Goal: Task Accomplishment & Management: Use online tool/utility

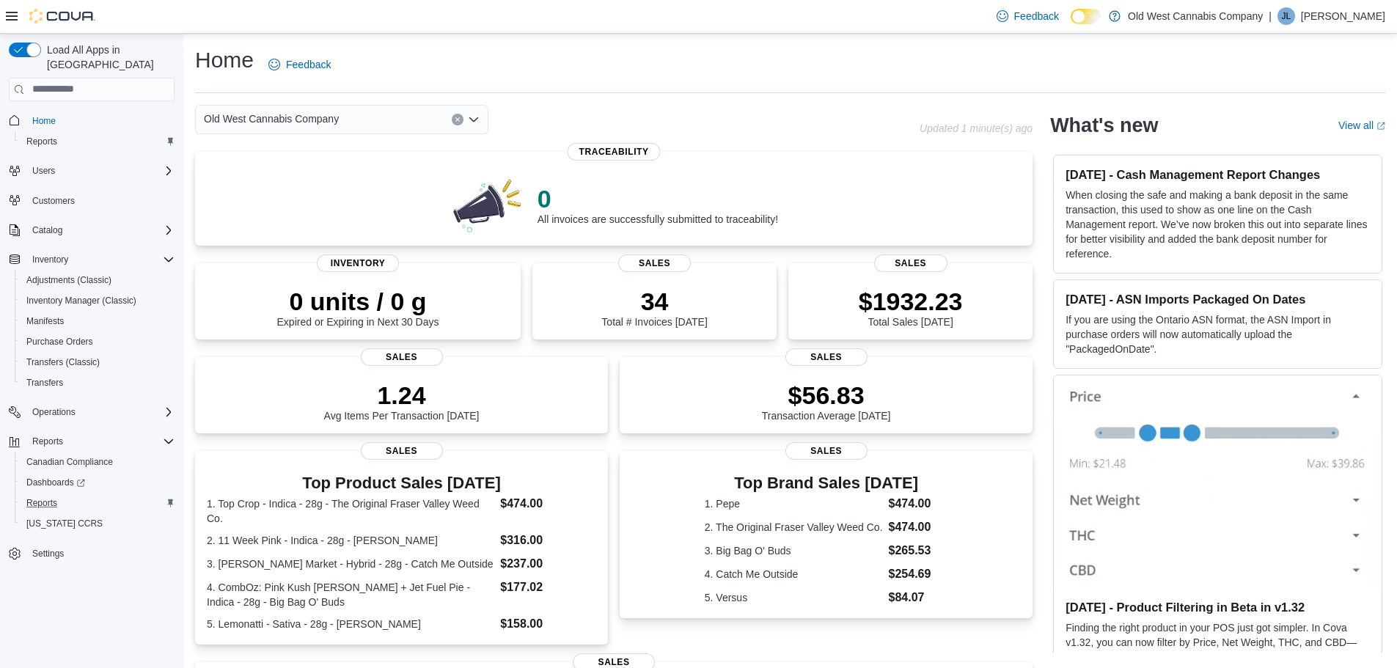
click at [70, 494] on div "Reports" at bounding box center [98, 503] width 154 height 18
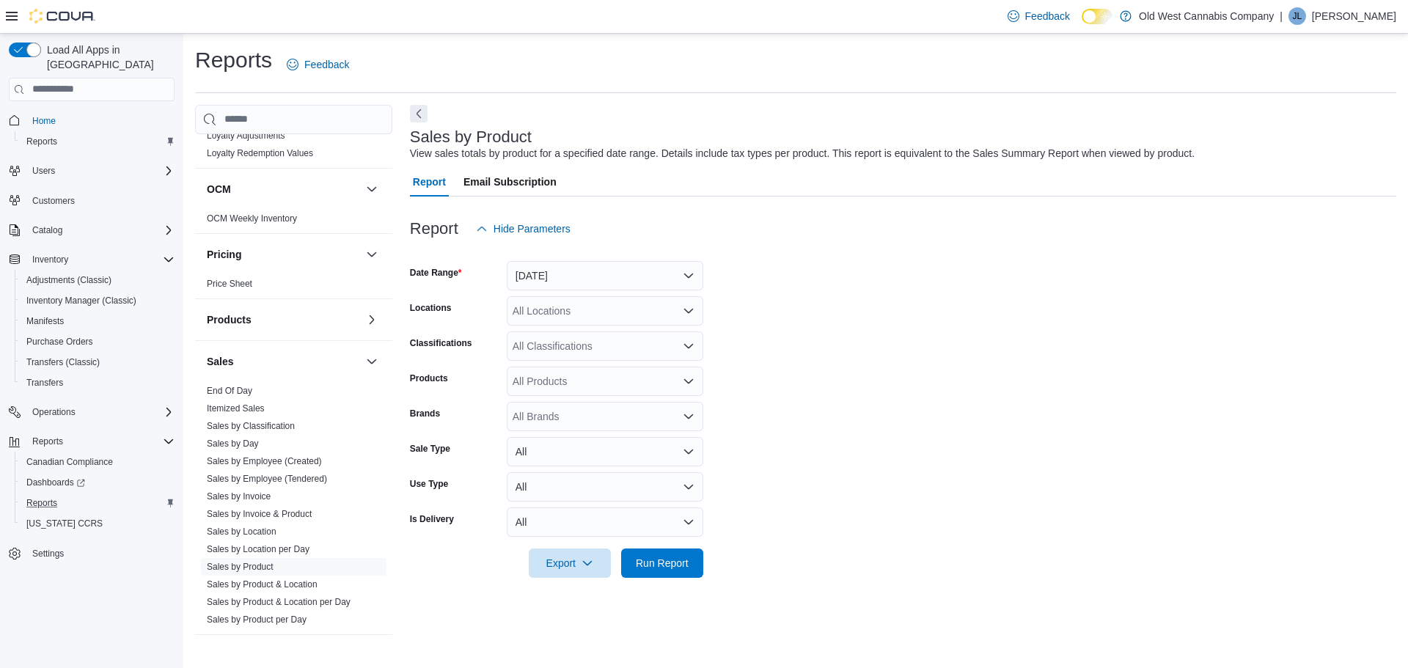
scroll to position [807, 0]
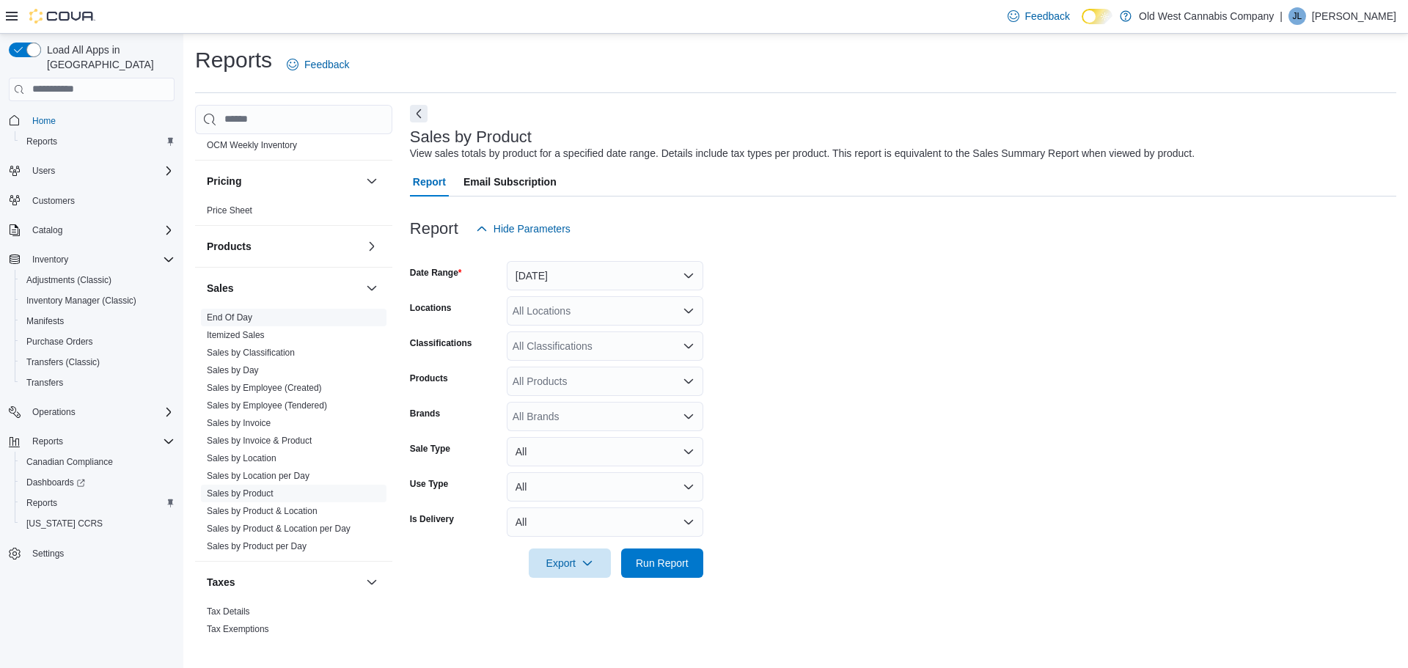
click at [242, 315] on link "End Of Day" at bounding box center [229, 317] width 45 height 10
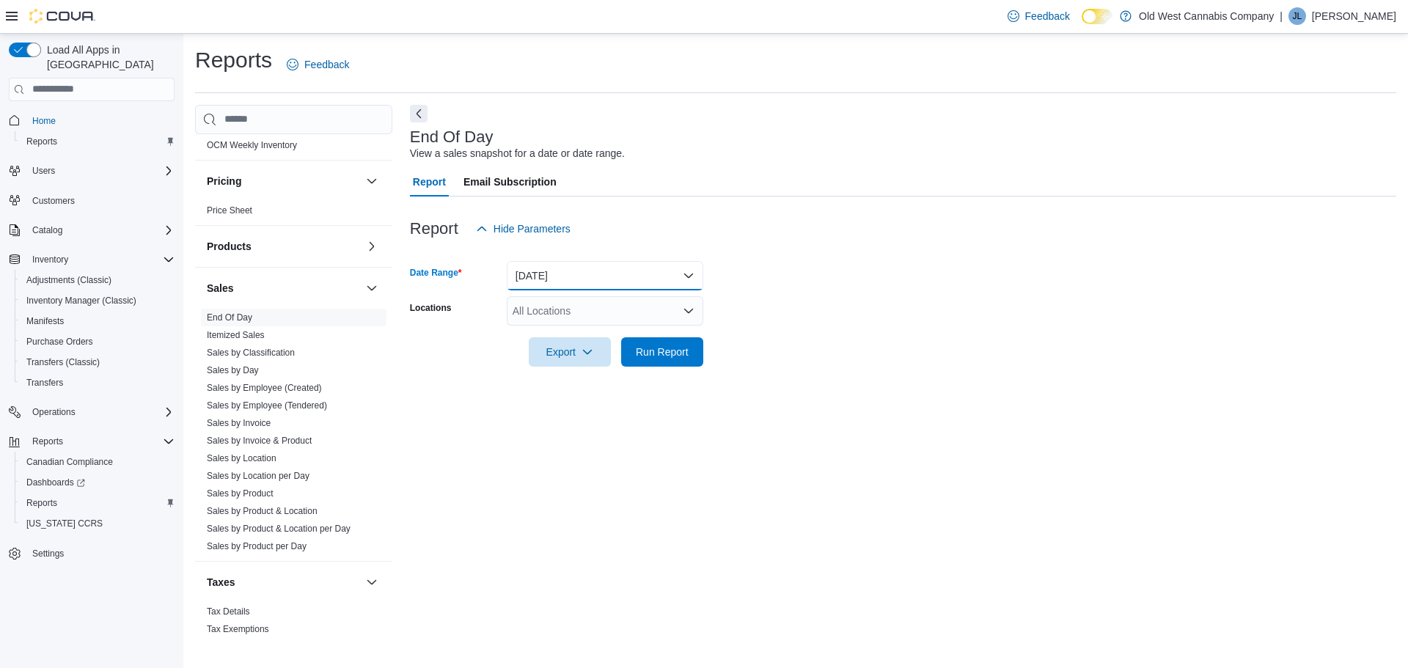
click at [554, 285] on button "Today" at bounding box center [605, 275] width 197 height 29
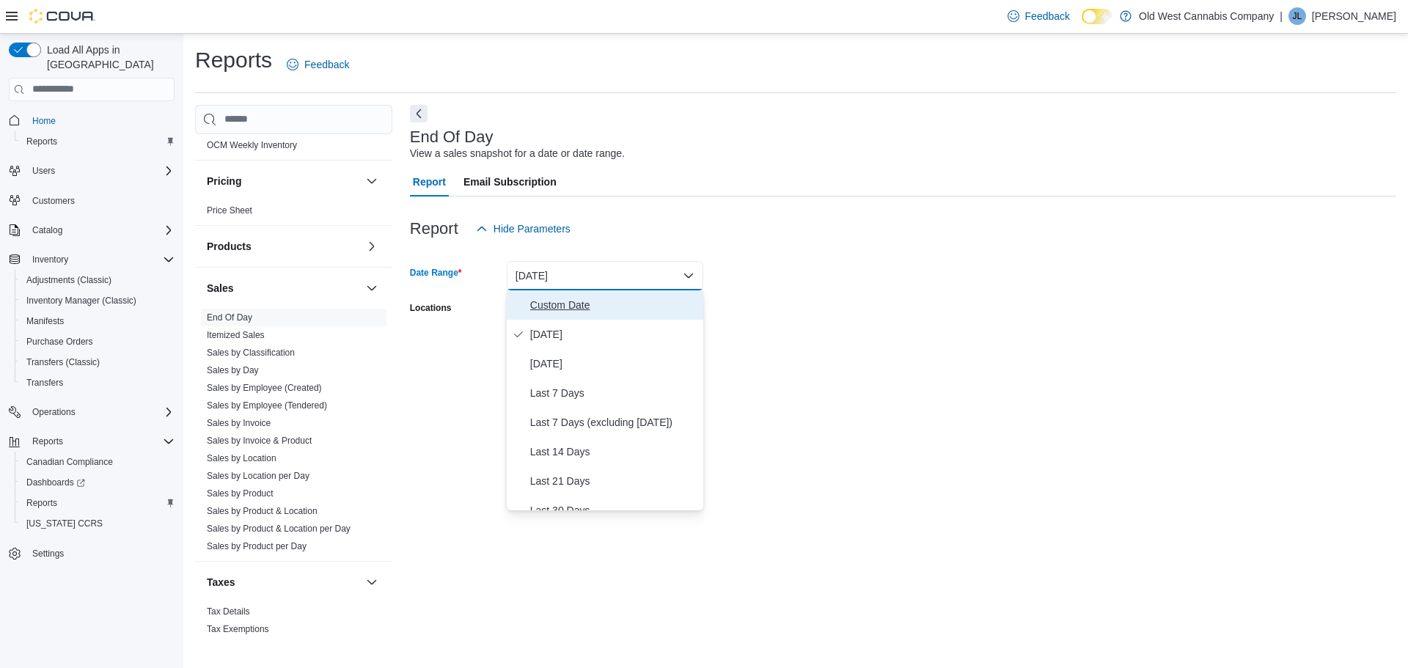
click at [576, 301] on span "Custom Date" at bounding box center [613, 305] width 167 height 18
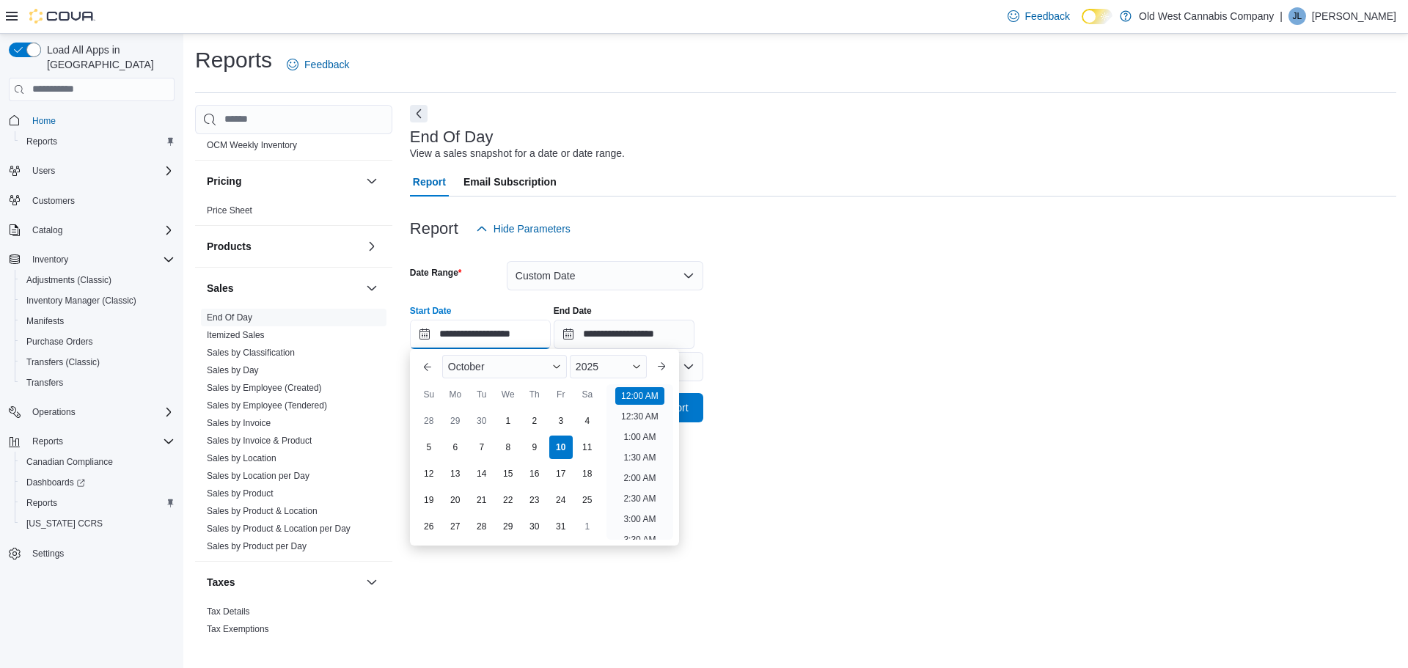
click at [441, 334] on input "**********" at bounding box center [480, 334] width 141 height 29
click at [427, 367] on button "Previous Month" at bounding box center [427, 366] width 23 height 23
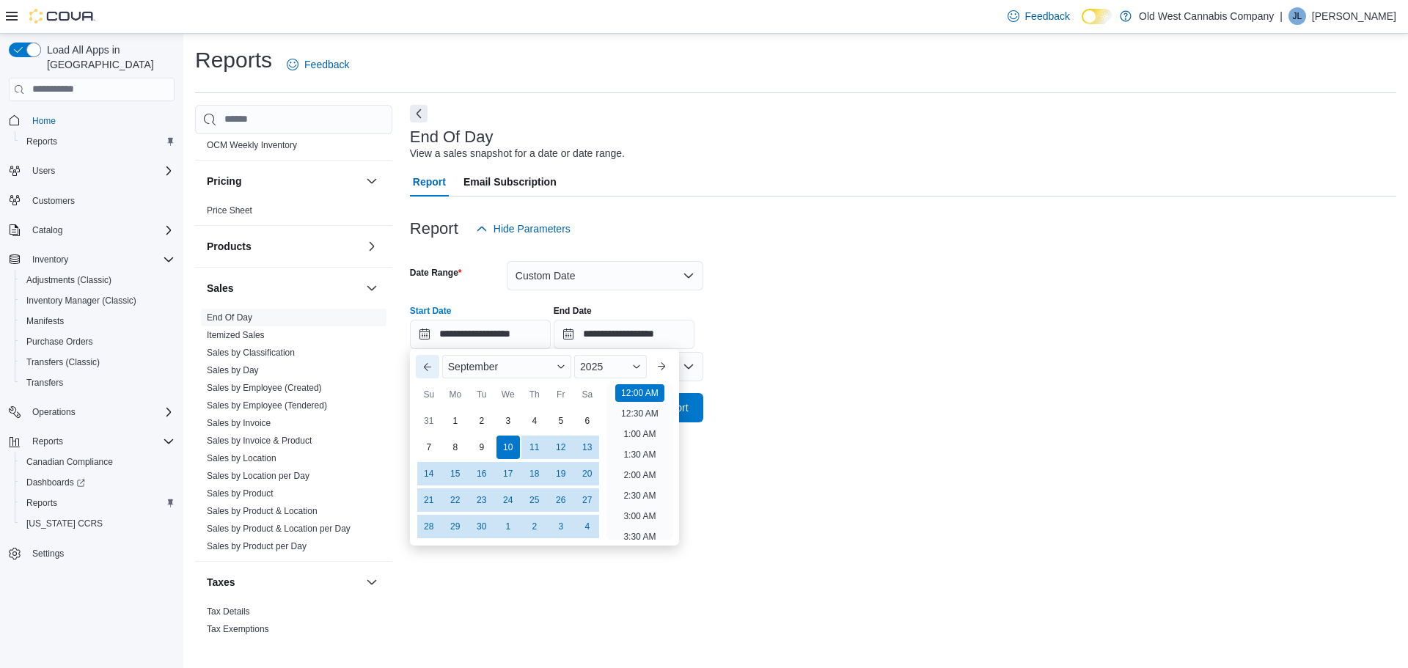
click at [427, 367] on button "Previous Month" at bounding box center [427, 366] width 23 height 23
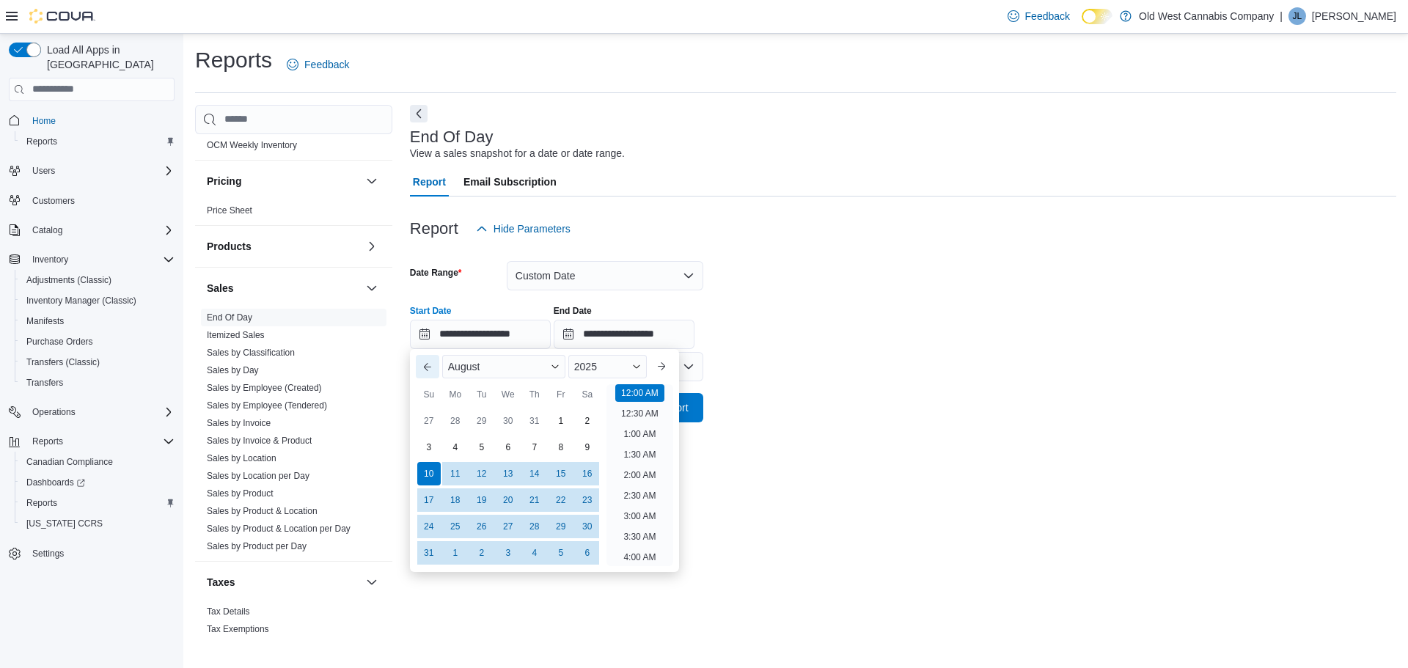
click at [427, 367] on button "Previous Month" at bounding box center [427, 366] width 23 height 23
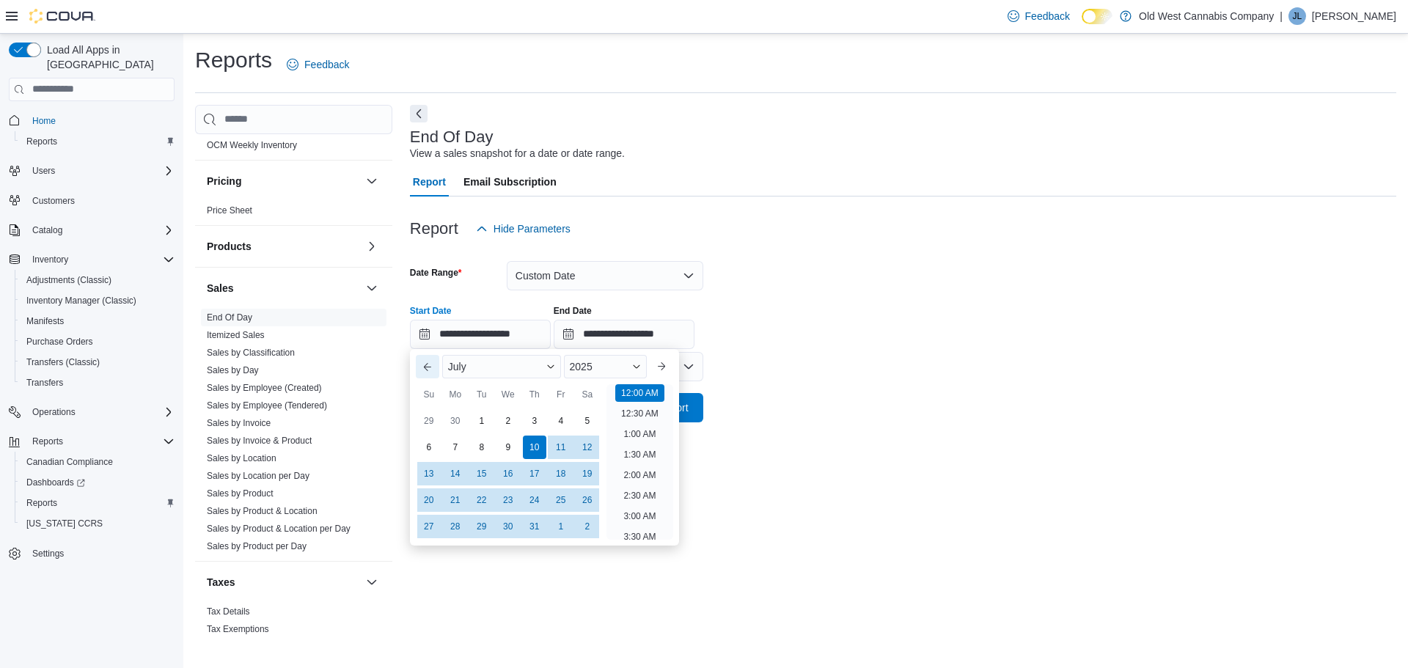
click at [427, 367] on button "Previous Month" at bounding box center [427, 366] width 23 height 23
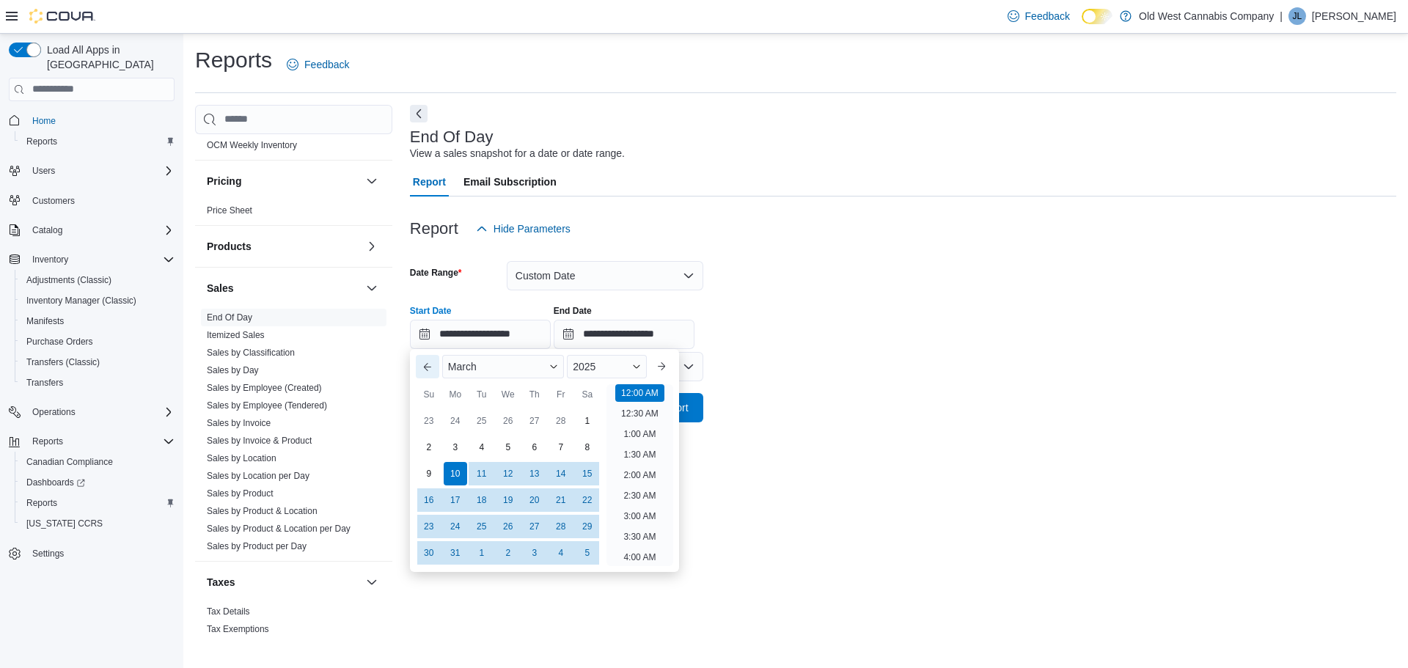
click at [427, 367] on button "Previous Month" at bounding box center [427, 366] width 23 height 23
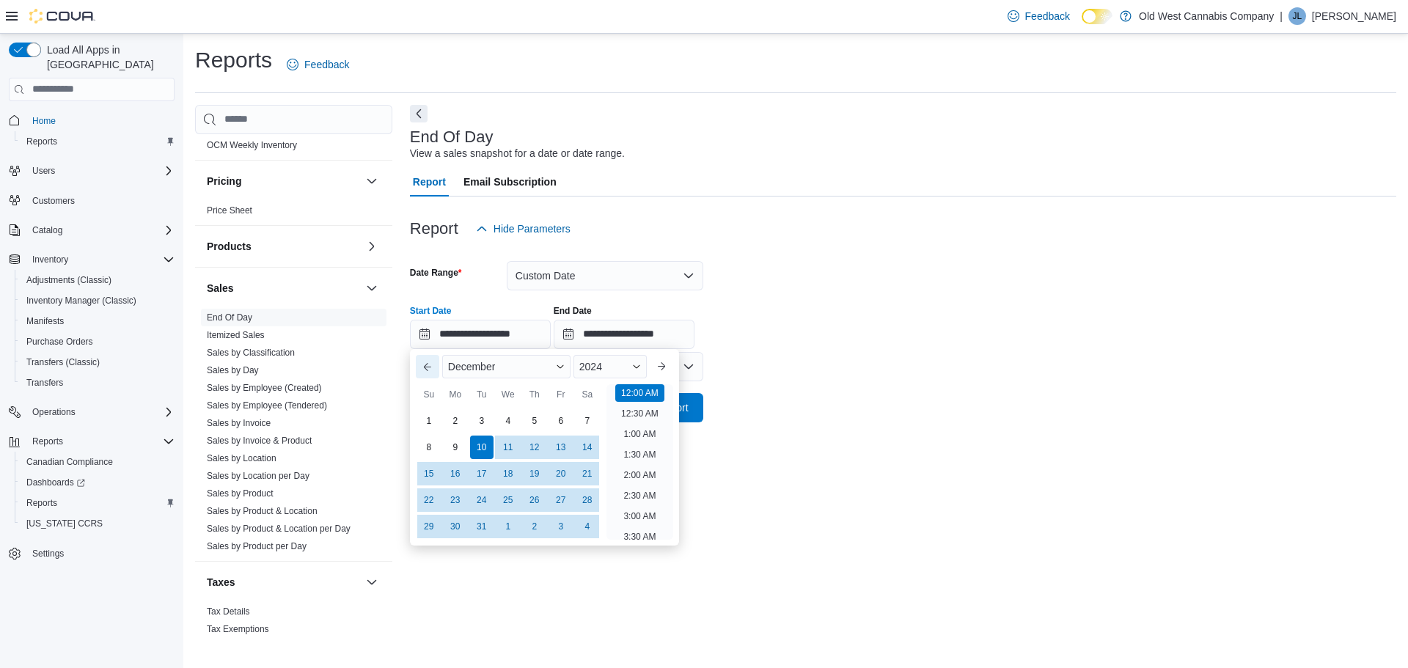
click at [427, 367] on button "Previous Month" at bounding box center [427, 366] width 23 height 23
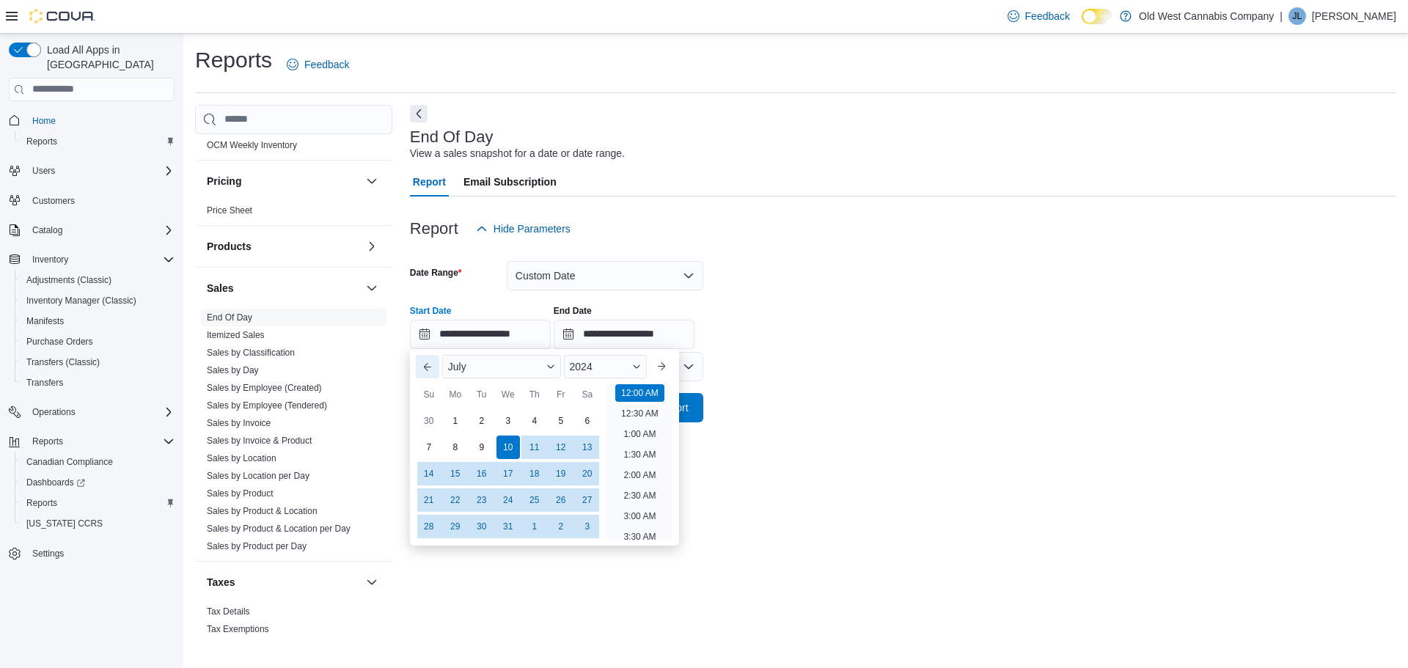
click at [427, 367] on button "Previous Month" at bounding box center [427, 366] width 23 height 23
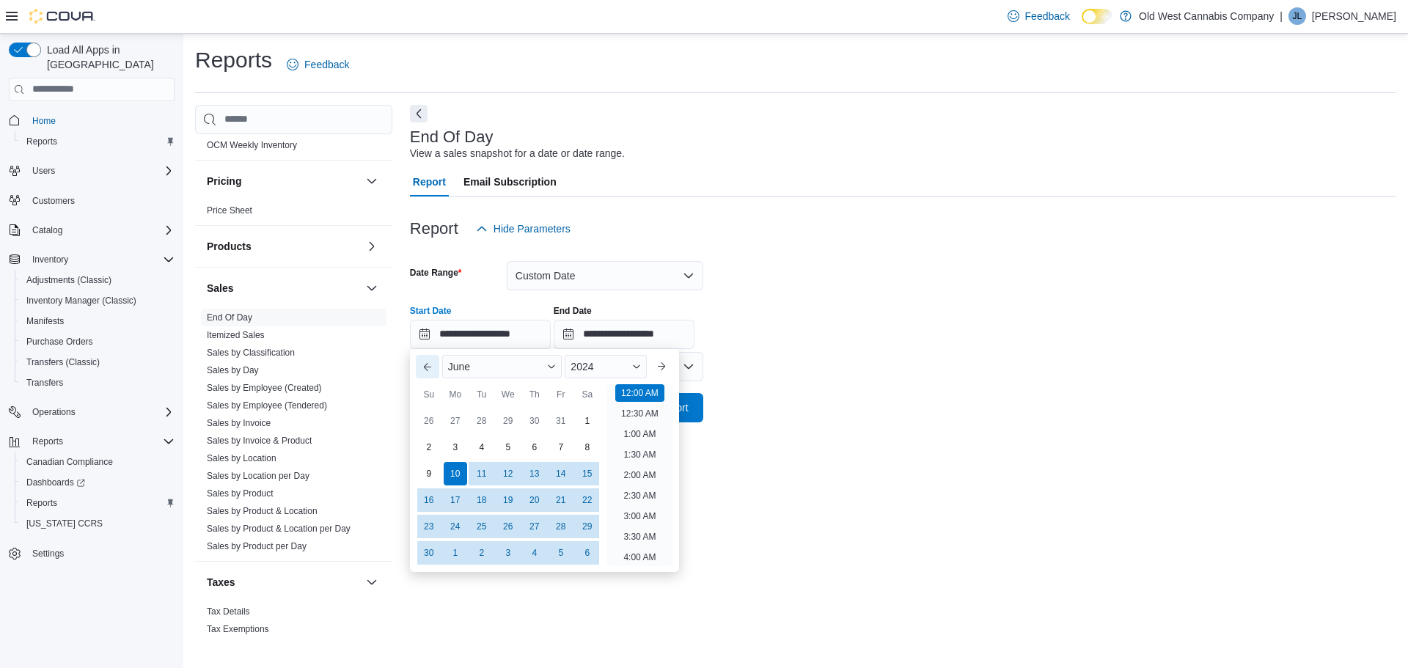
click at [427, 367] on button "Previous Month" at bounding box center [427, 366] width 23 height 23
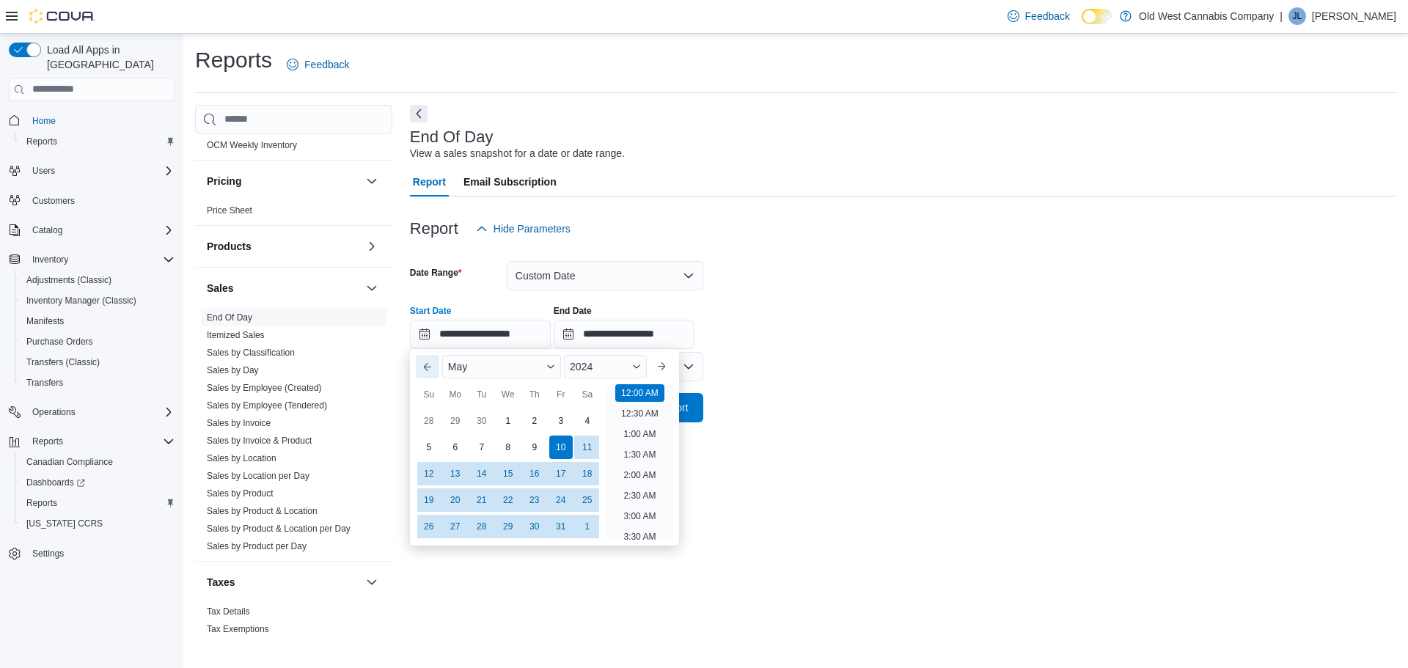
click at [427, 367] on button "Previous Month" at bounding box center [427, 366] width 23 height 23
click at [460, 418] on div "1" at bounding box center [455, 421] width 26 height 26
type input "**********"
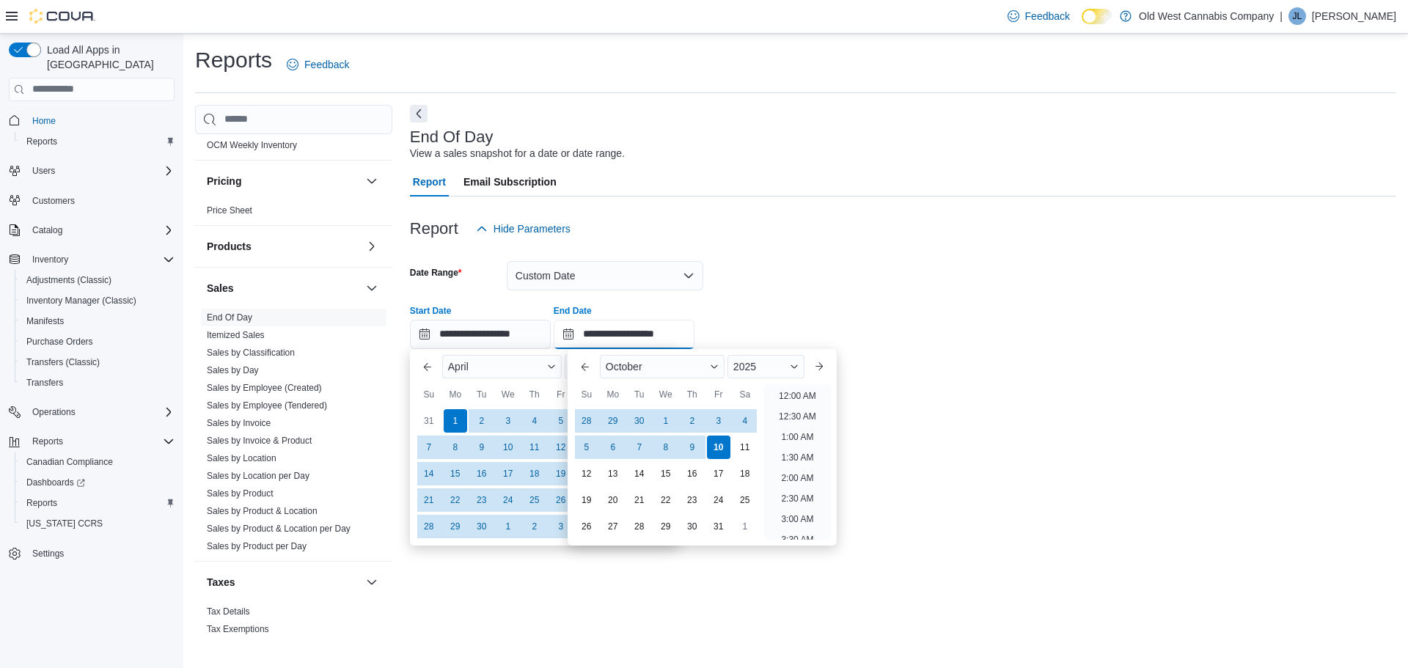
click at [634, 336] on input "**********" at bounding box center [624, 334] width 141 height 29
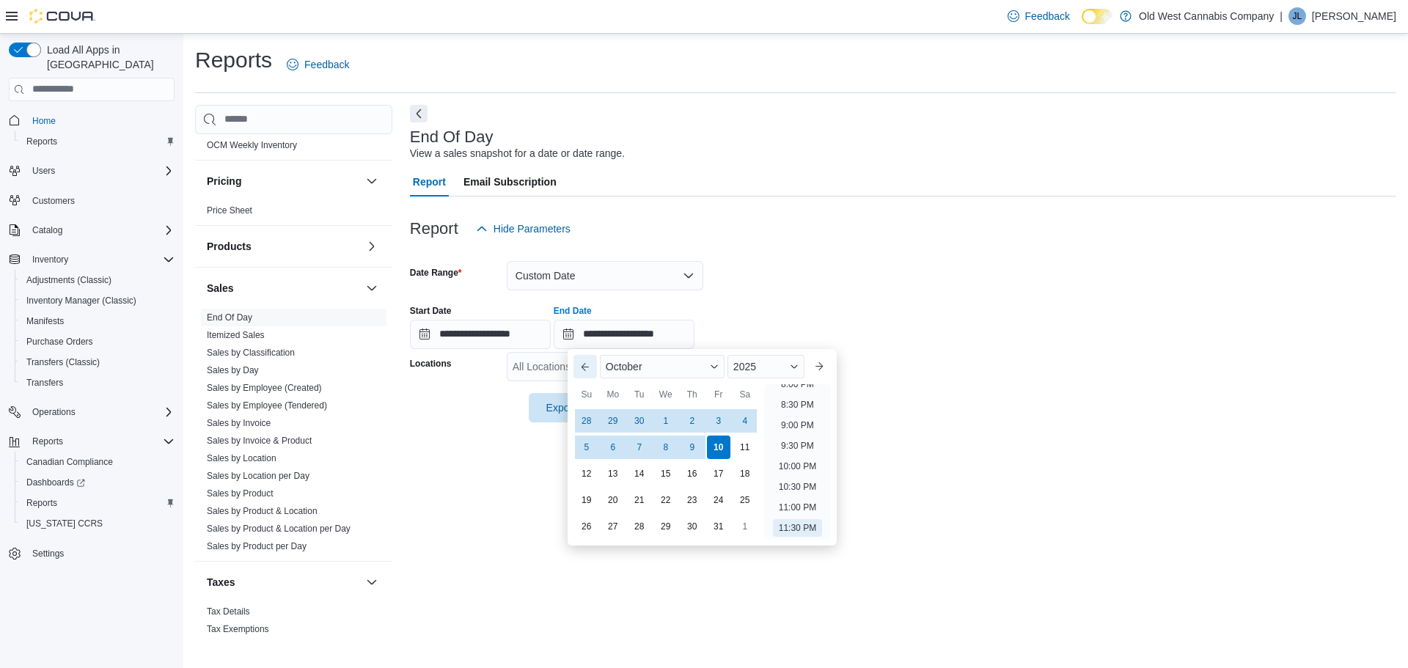
click at [582, 367] on button "Previous Month" at bounding box center [584, 366] width 23 height 23
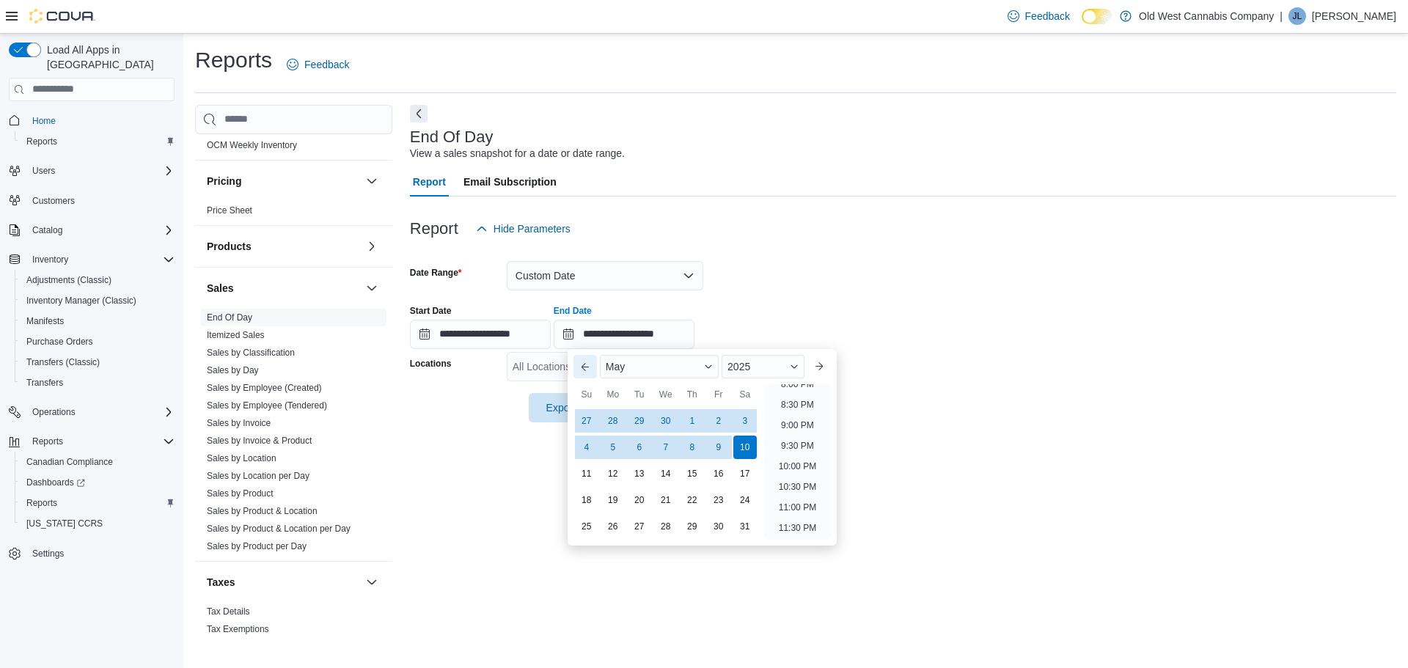
click at [582, 367] on button "Previous Month" at bounding box center [584, 366] width 23 height 23
click at [611, 553] on div "31" at bounding box center [613, 553] width 26 height 26
type input "**********"
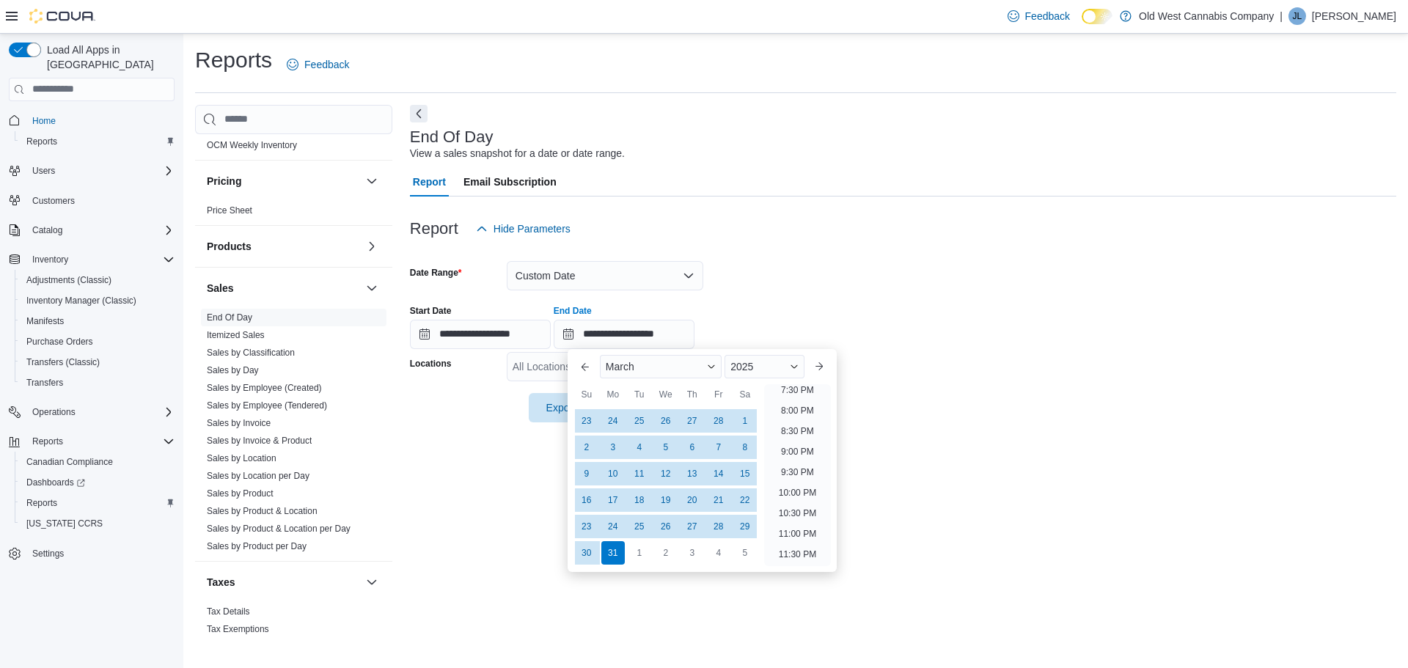
click at [936, 397] on form "**********" at bounding box center [903, 332] width 986 height 179
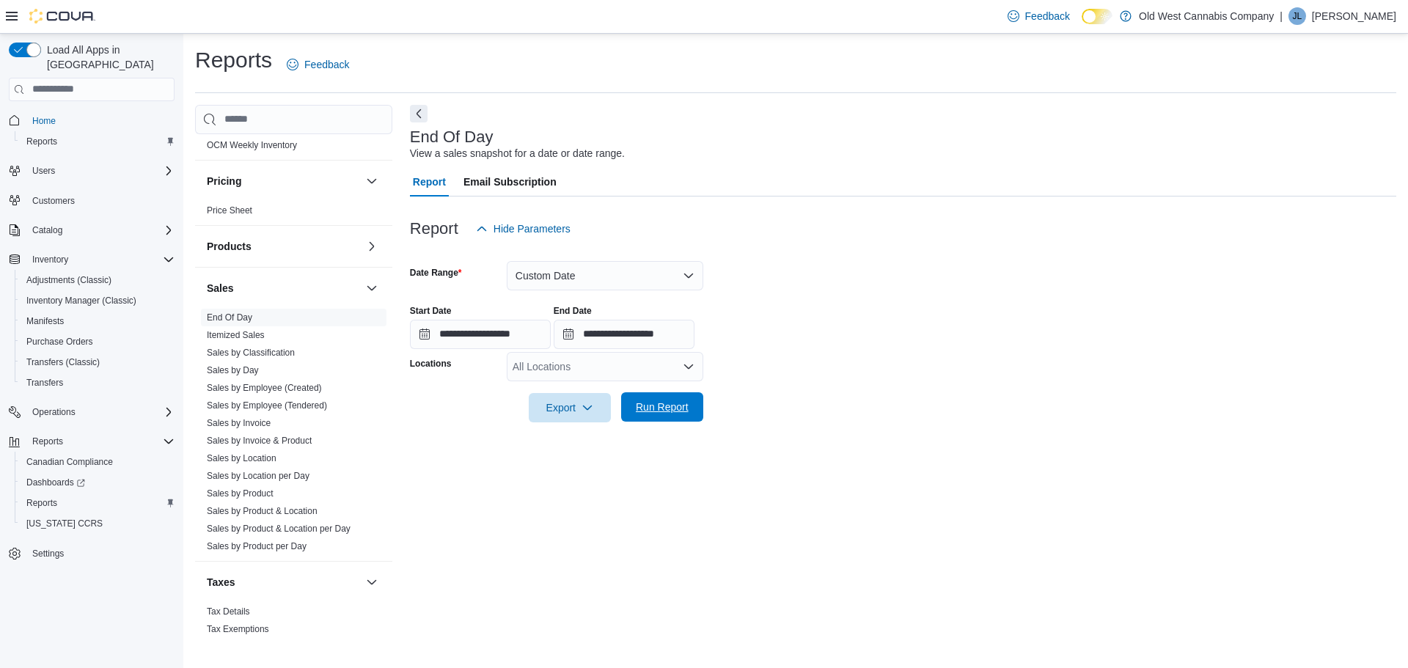
click at [678, 409] on span "Run Report" at bounding box center [662, 407] width 53 height 15
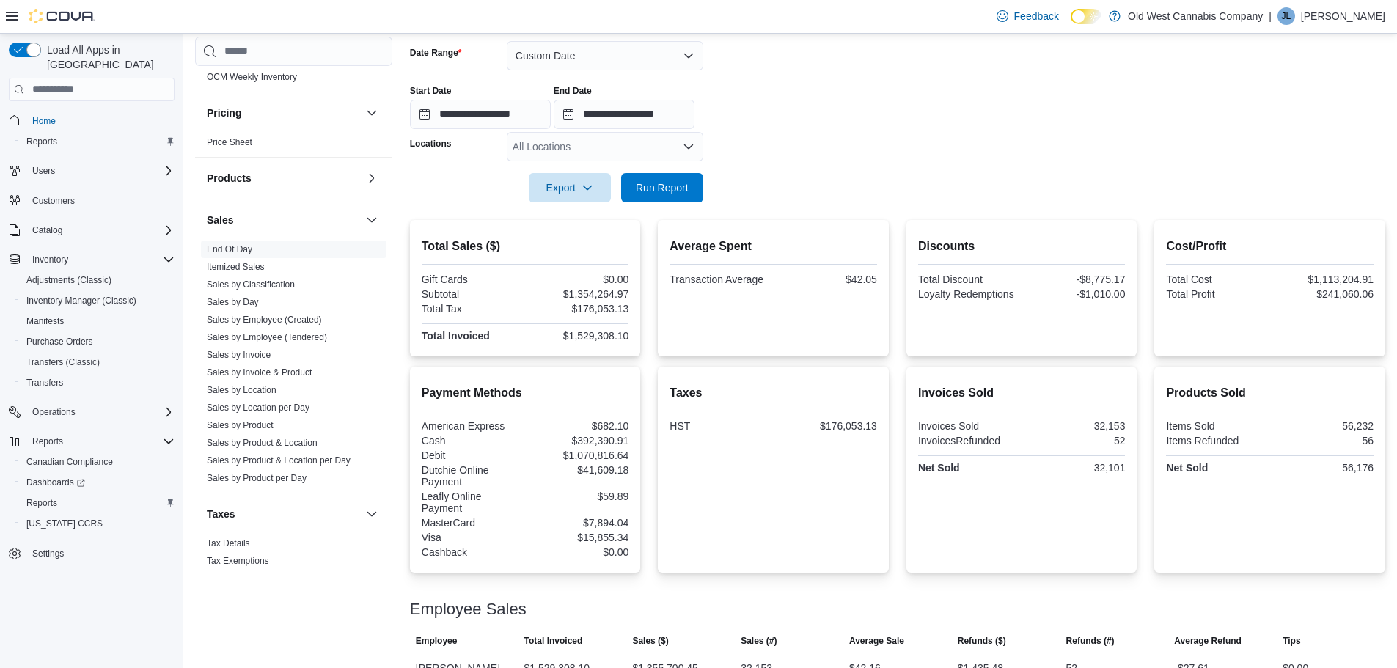
scroll to position [247, 0]
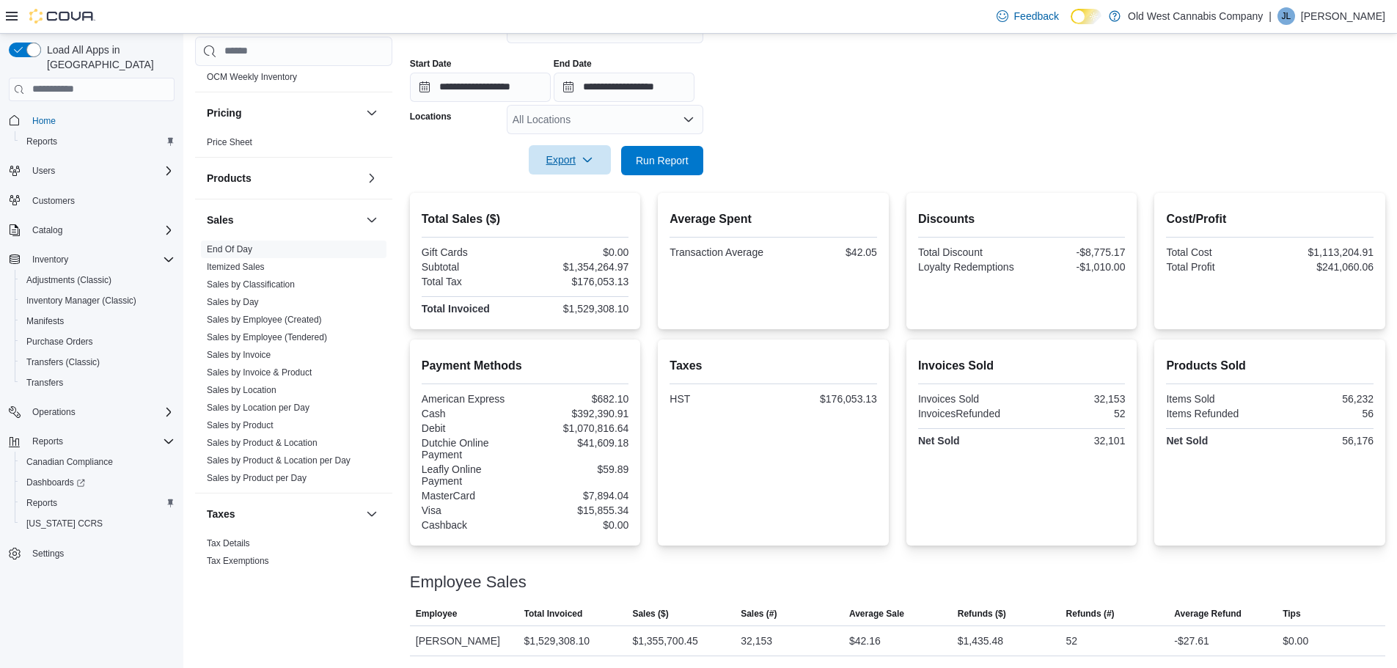
click at [574, 165] on span "Export" at bounding box center [569, 159] width 65 height 29
click at [577, 213] on span "Export to Pdf" at bounding box center [572, 219] width 66 height 12
